Goal: Task Accomplishment & Management: Manage account settings

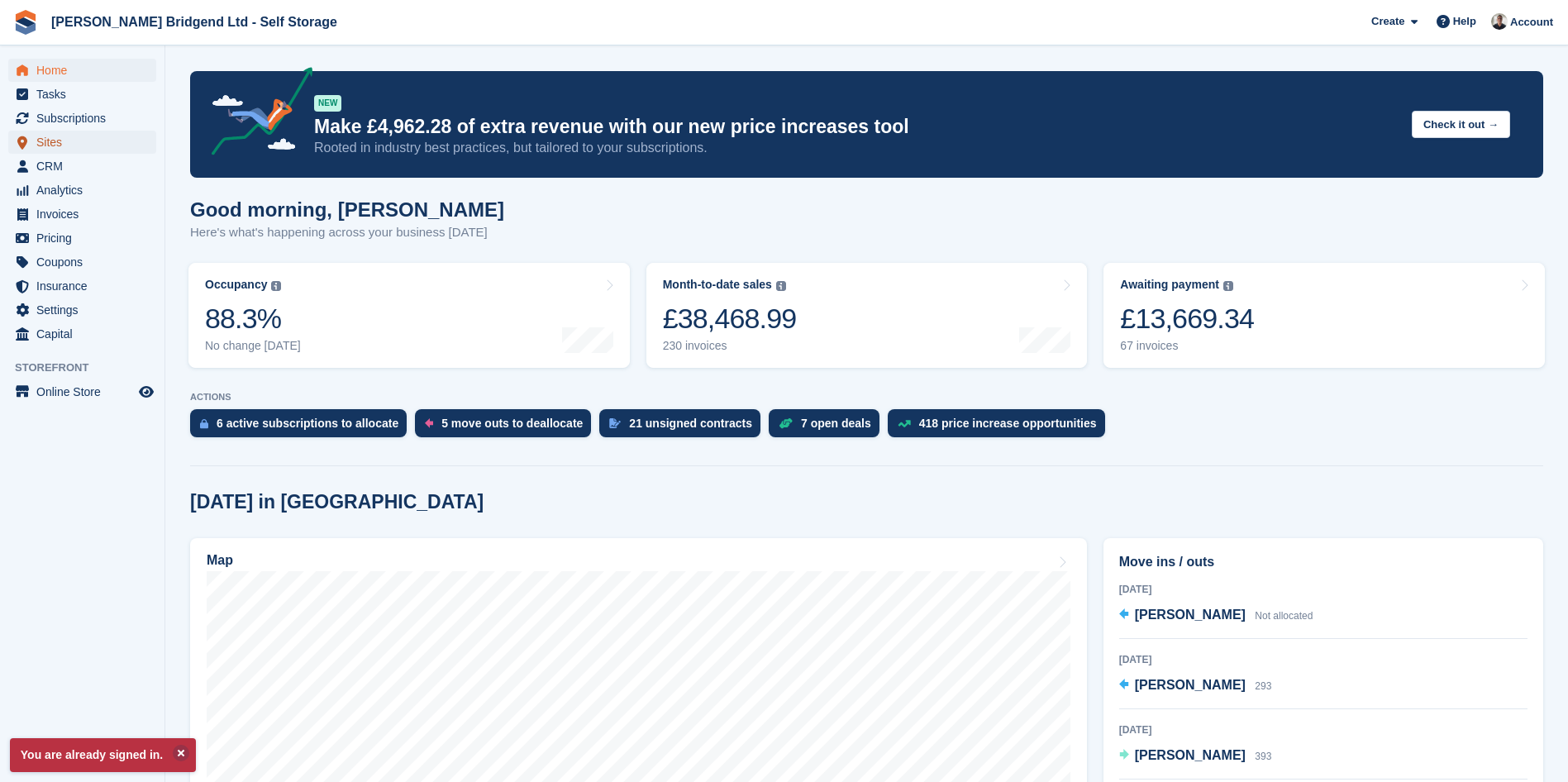
click at [85, 142] on span "Sites" at bounding box center [85, 142] width 99 height 23
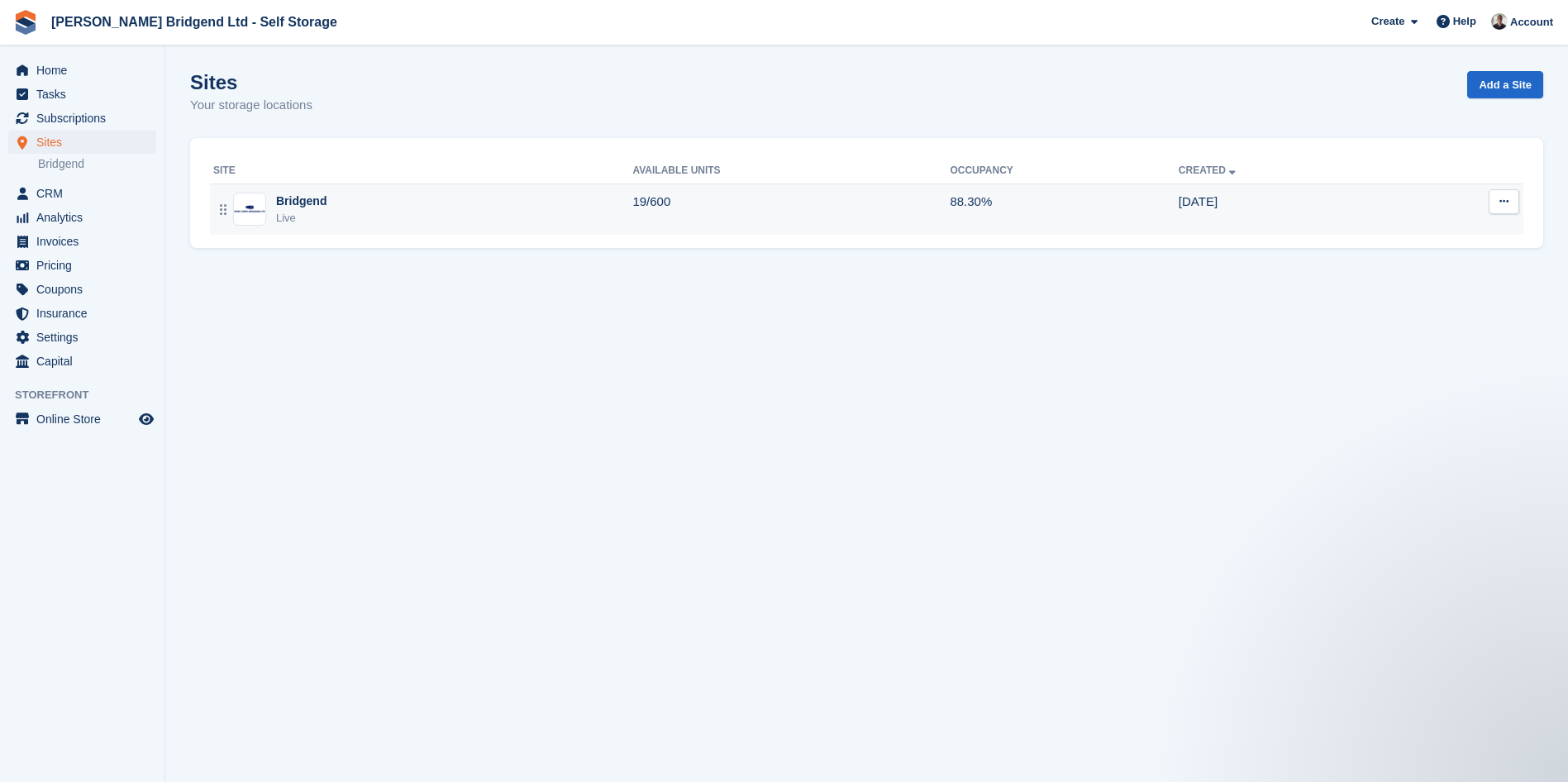
click at [570, 221] on div "Bridgend Live" at bounding box center [423, 209] width 419 height 34
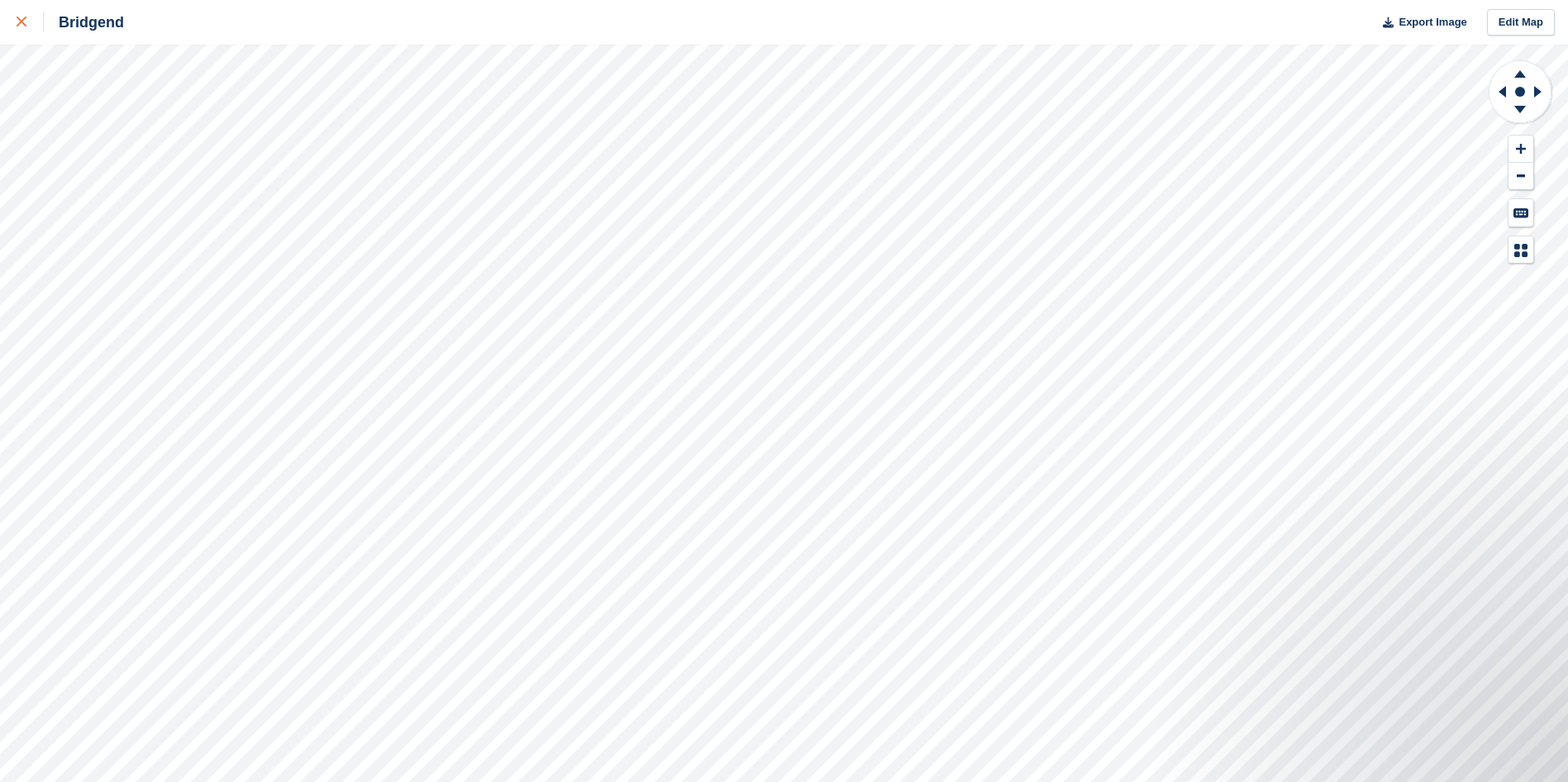
click at [30, 25] on div at bounding box center [30, 23] width 27 height 20
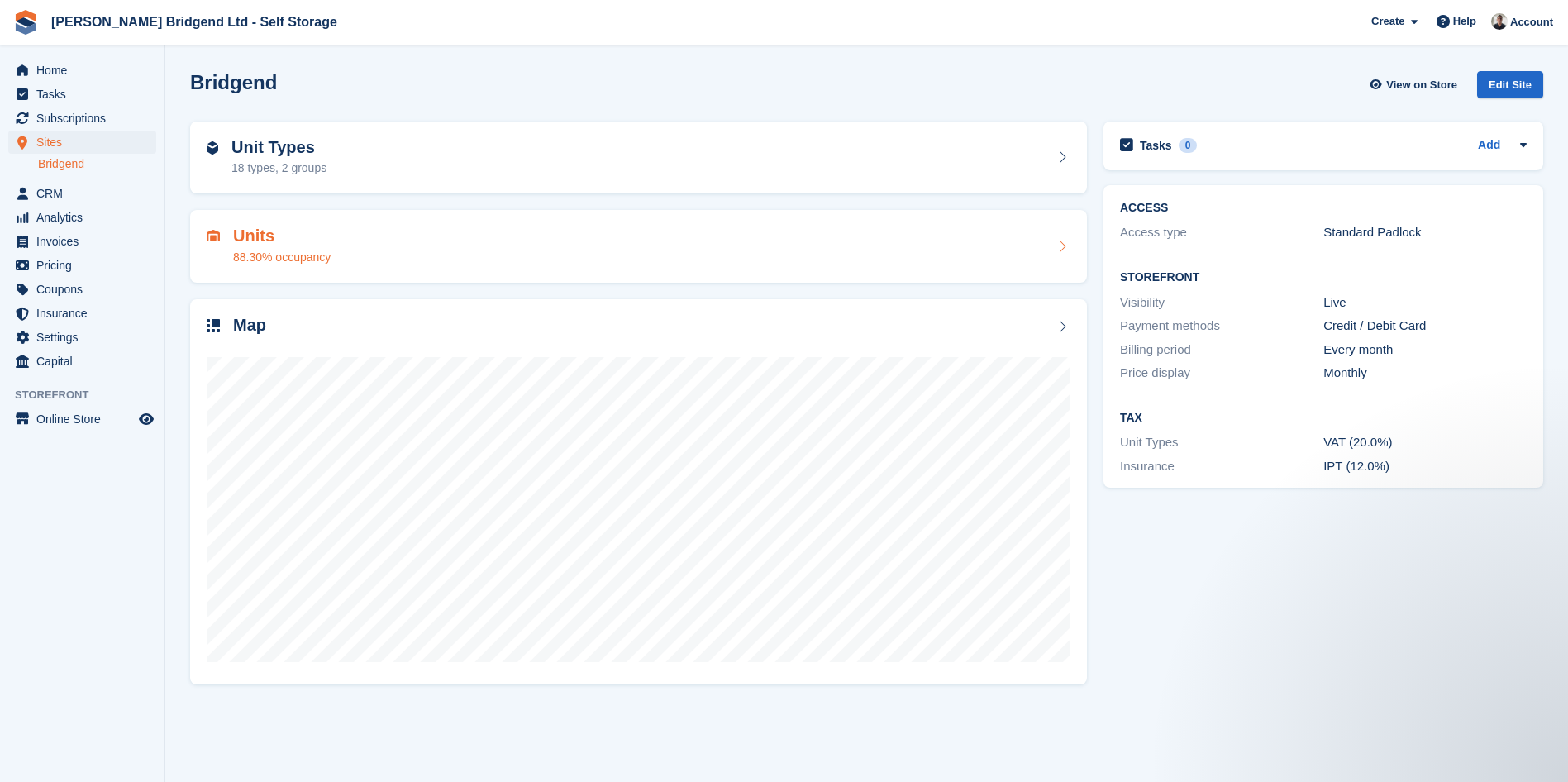
click at [385, 255] on div "Units 88.30% occupancy" at bounding box center [638, 246] width 864 height 40
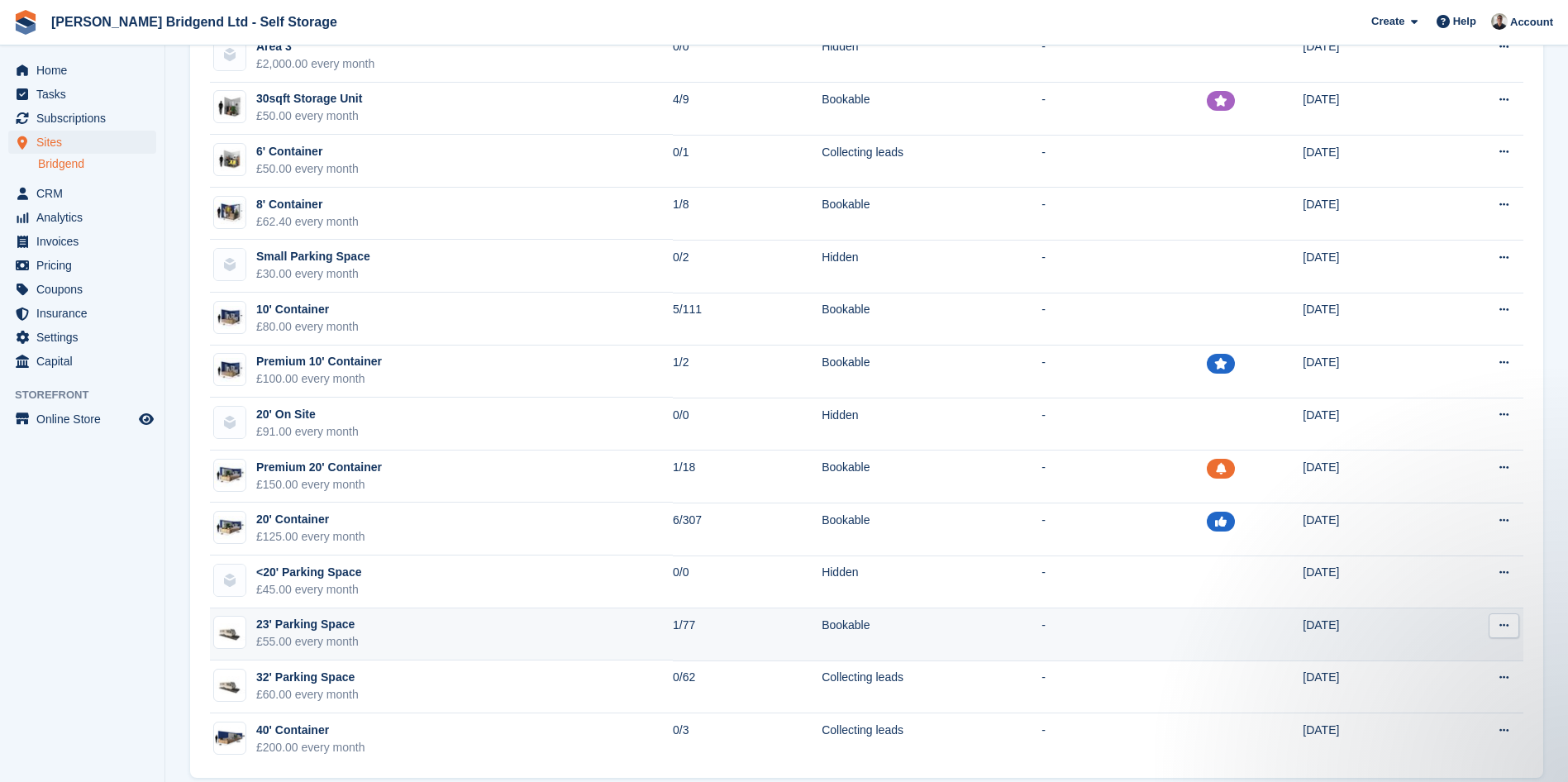
scroll to position [480, 0]
